Goal: Task Accomplishment & Management: Manage account settings

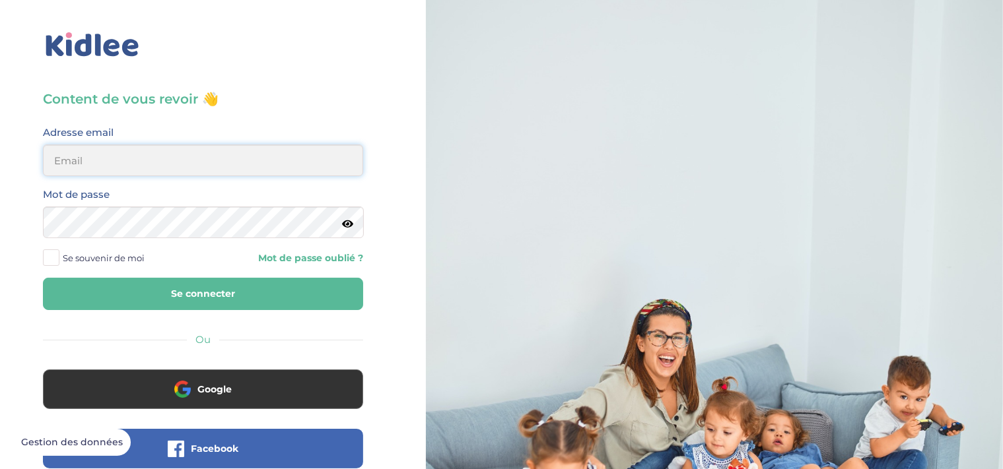
click at [174, 156] on input "email" at bounding box center [203, 161] width 320 height 32
type input "mi.sanogo@outlook.fr"
click at [187, 286] on button "Se connecter" at bounding box center [203, 294] width 320 height 32
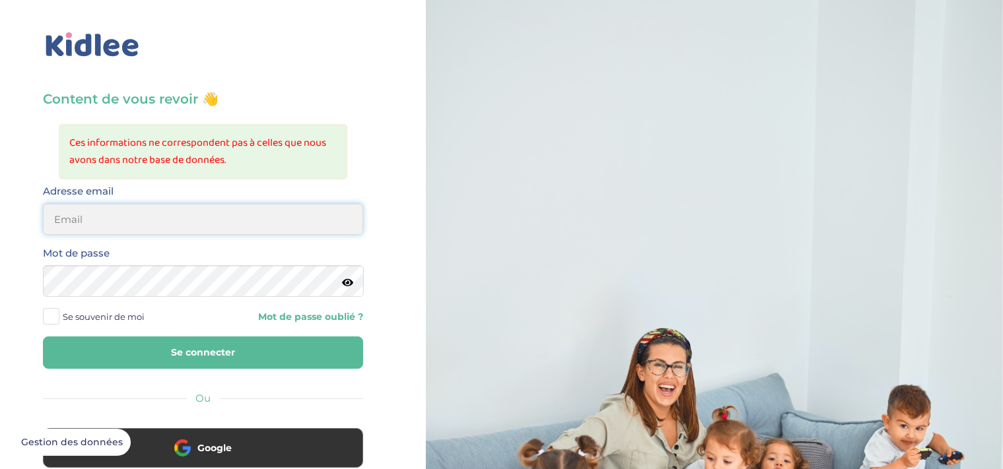
click at [176, 218] on input "email" at bounding box center [203, 219] width 320 height 32
type input "sanogueiramiriam@gmail.com"
click at [197, 346] on button "Se connecter" at bounding box center [203, 353] width 320 height 32
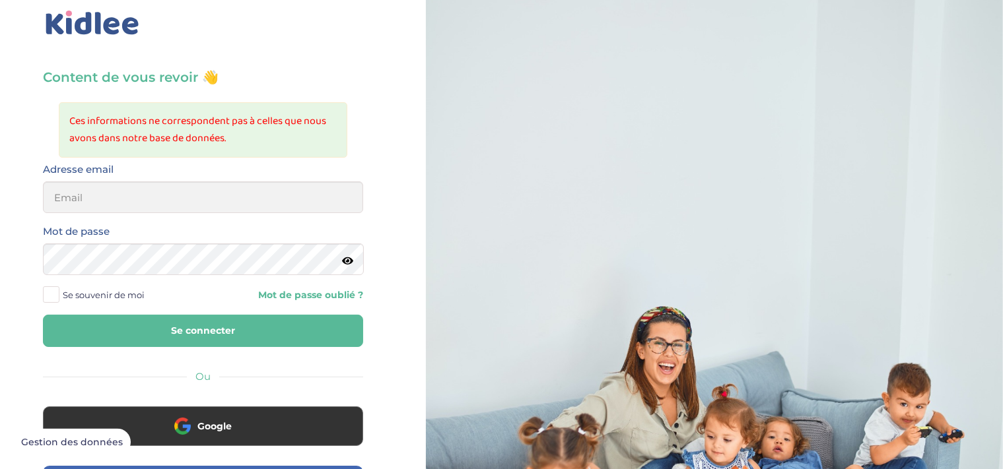
scroll to position [13, 0]
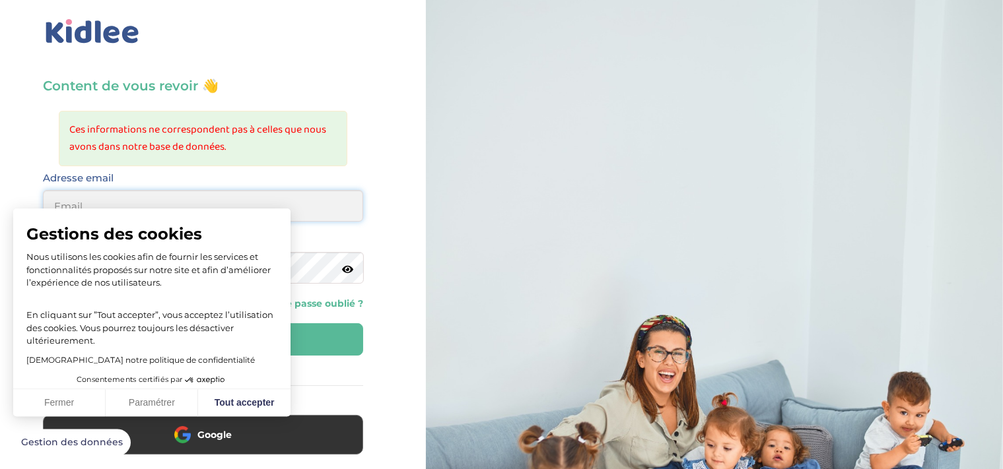
click at [191, 205] on input "email" at bounding box center [203, 206] width 320 height 32
type input "[EMAIL_ADDRESS][DOMAIN_NAME]"
click at [347, 265] on icon at bounding box center [347, 270] width 11 height 10
click at [77, 399] on button "Fermer" at bounding box center [59, 403] width 92 height 28
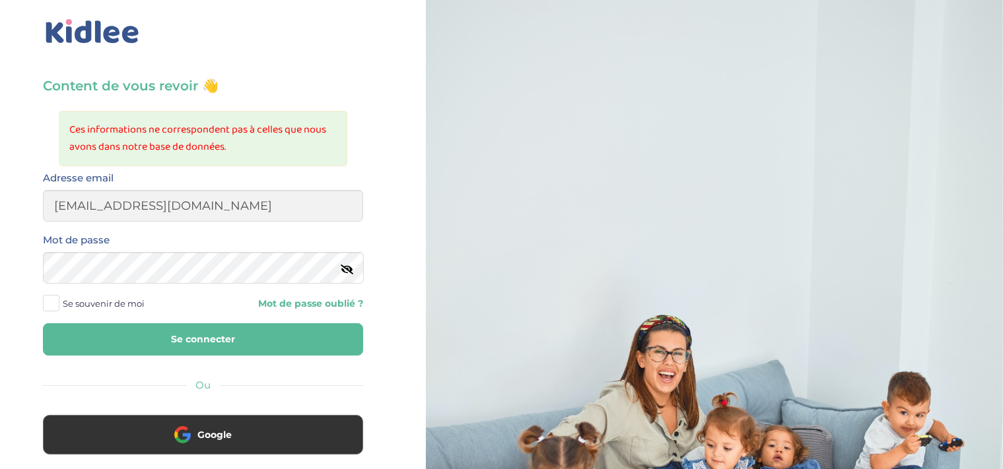
click at [174, 335] on button "Se connecter" at bounding box center [203, 339] width 320 height 32
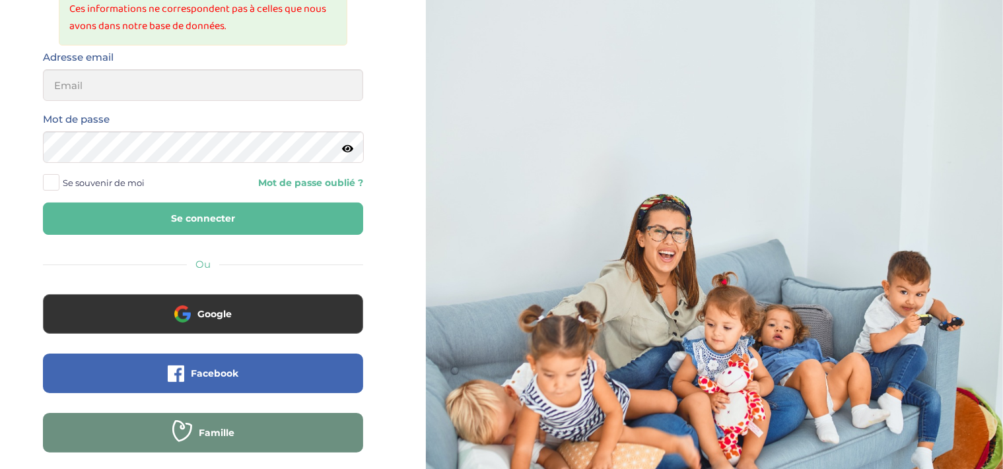
scroll to position [125, 0]
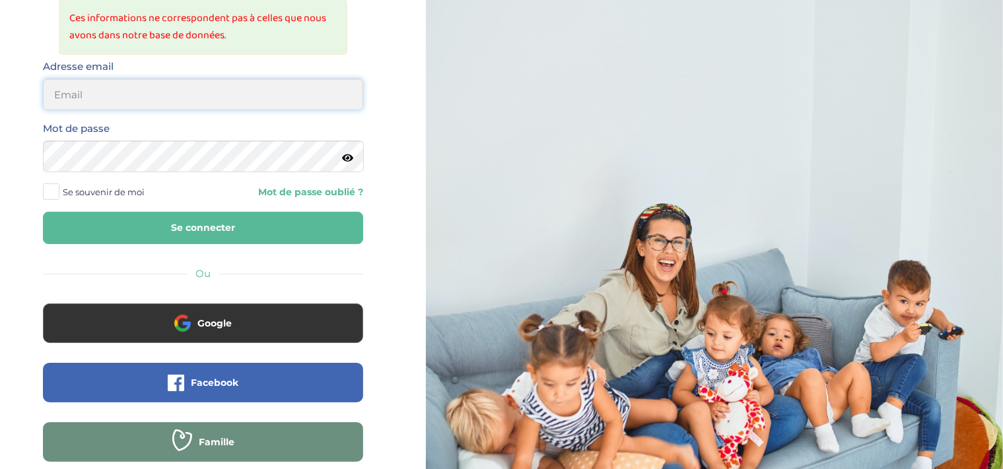
click at [168, 93] on input "email" at bounding box center [203, 95] width 320 height 32
type input "[EMAIL_ADDRESS][DOMAIN_NAME]"
click at [337, 191] on link "Mot de passe oublié ?" at bounding box center [288, 192] width 150 height 13
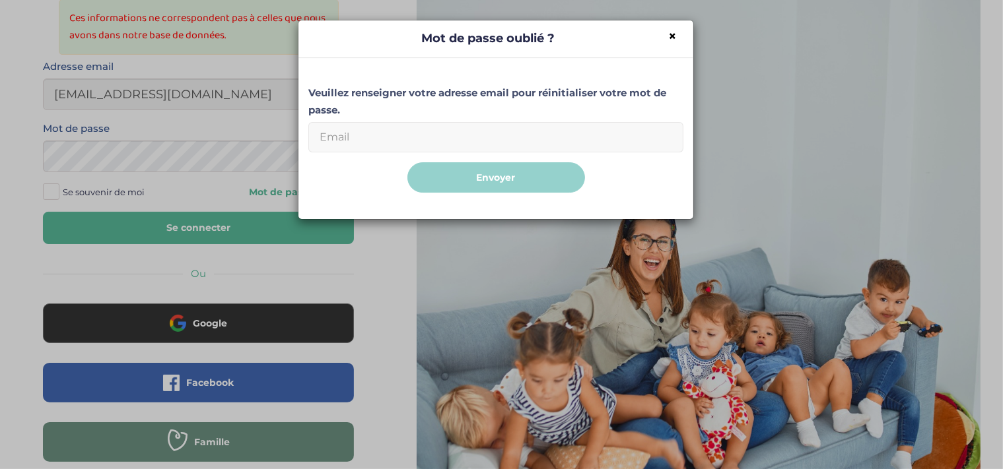
click at [391, 135] on input "Email" at bounding box center [495, 137] width 375 height 30
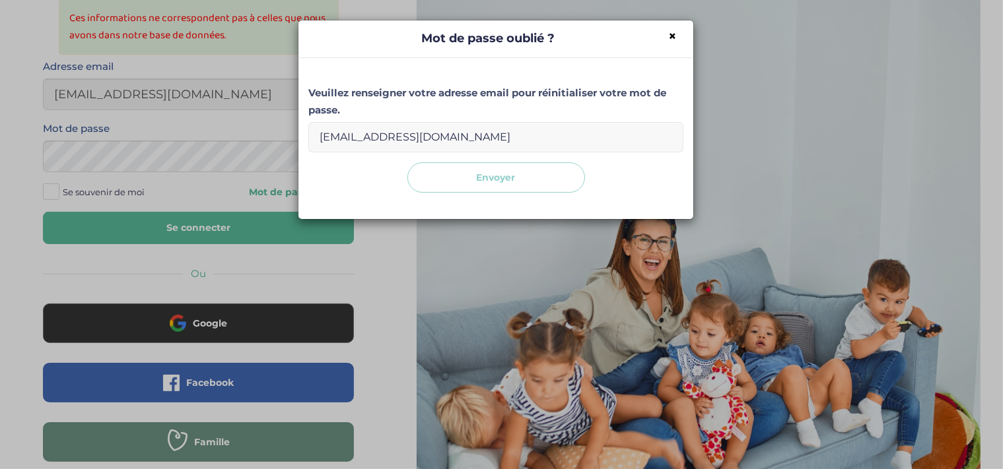
type input "mi.sanogo@outlook.fr"
click at [467, 178] on button "Envoyer" at bounding box center [496, 177] width 178 height 31
